Goal: Information Seeking & Learning: Learn about a topic

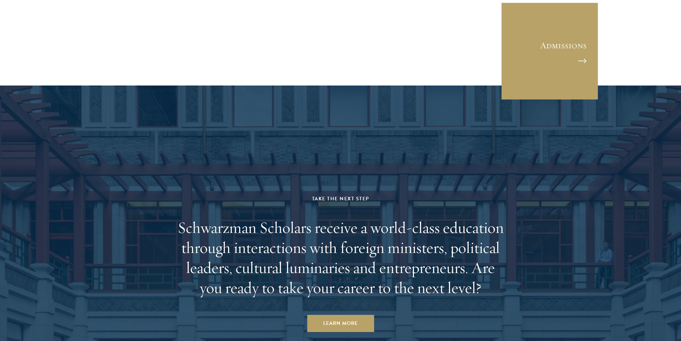
scroll to position [2233, 0]
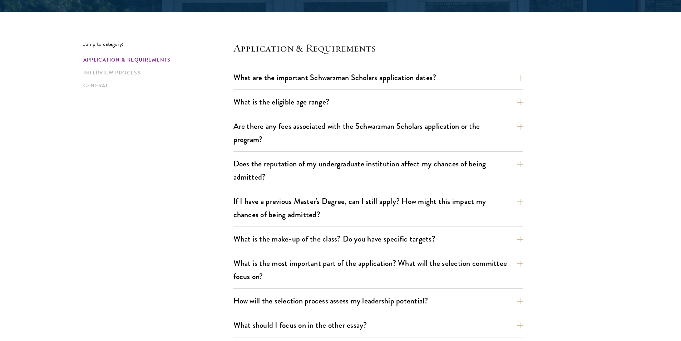
scroll to position [171, 0]
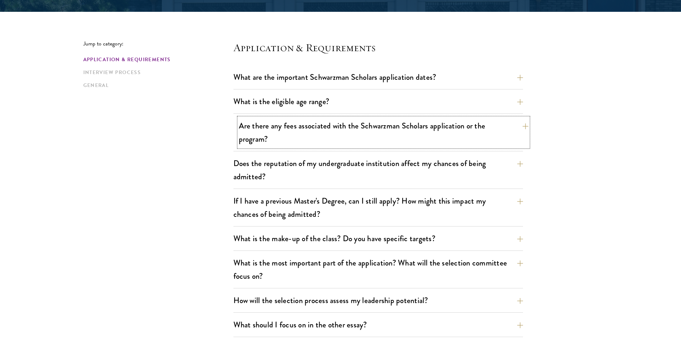
drag, startPoint x: 212, startPoint y: 199, endPoint x: 374, endPoint y: 127, distance: 177.7
click at [374, 127] on button "Are there any fees associated with the Schwarzman Scholars application or the p…" at bounding box center [384, 132] width 290 height 29
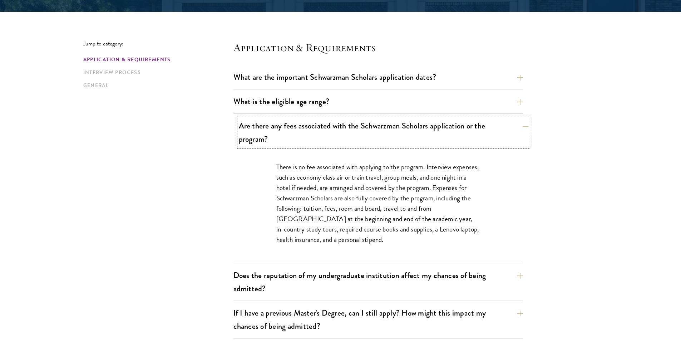
click at [374, 127] on button "Are there any fees associated with the Schwarzman Scholars application or the p…" at bounding box center [384, 132] width 290 height 29
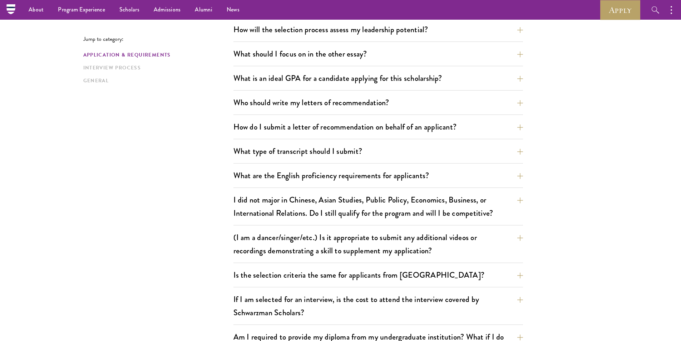
scroll to position [509, 0]
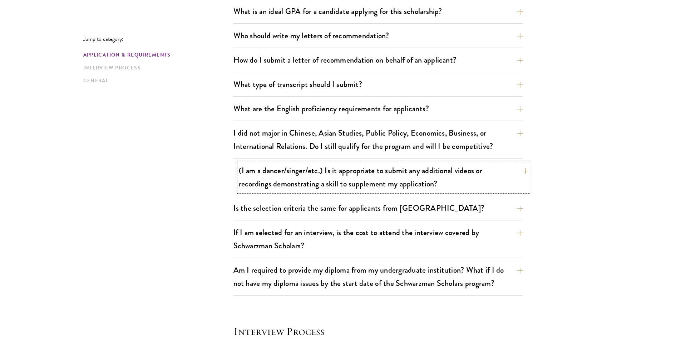
click at [397, 186] on button "(I am a dancer/singer/etc.) Is it appropriate to submit any additional videos o…" at bounding box center [384, 176] width 290 height 29
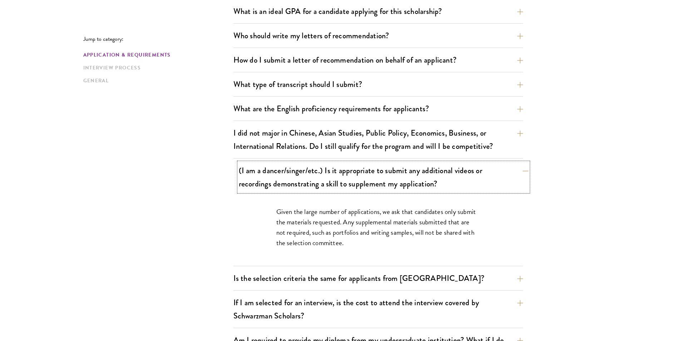
click at [397, 186] on button "(I am a dancer/singer/etc.) Is it appropriate to submit any additional videos o…" at bounding box center [384, 176] width 290 height 29
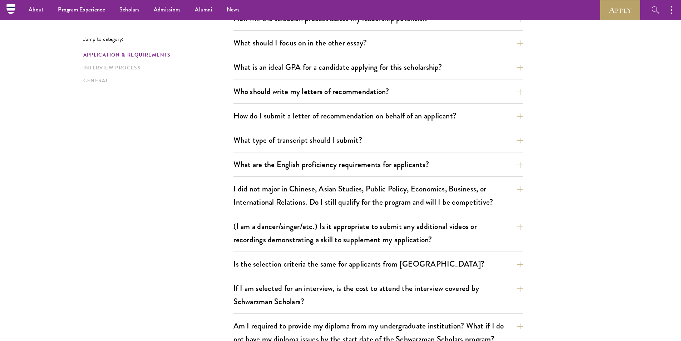
scroll to position [395, 0]
